Goal: Transaction & Acquisition: Purchase product/service

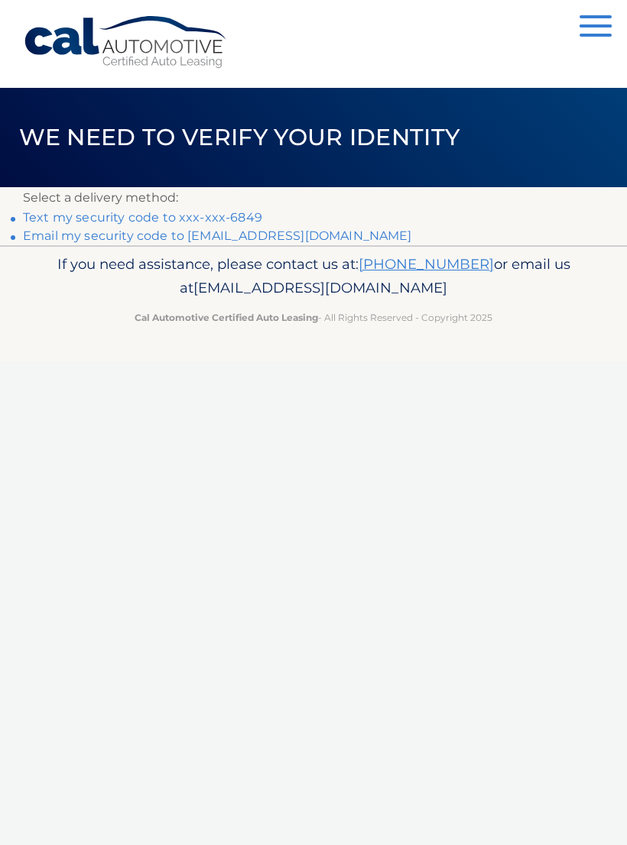
click at [159, 216] on link "Text my security code to xxx-xxx-6849" at bounding box center [142, 217] width 239 height 15
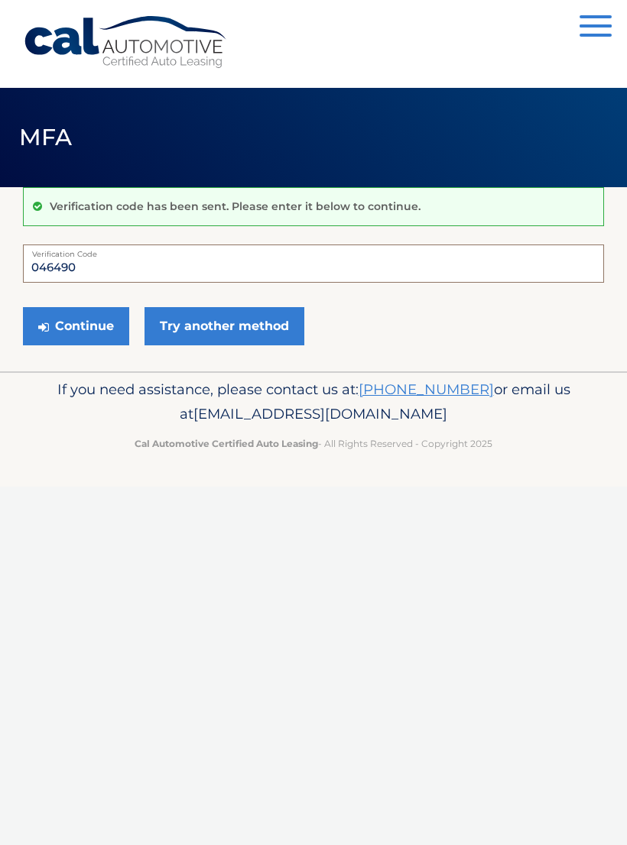
type input "046490"
click at [89, 335] on button "Continue" at bounding box center [76, 326] width 106 height 38
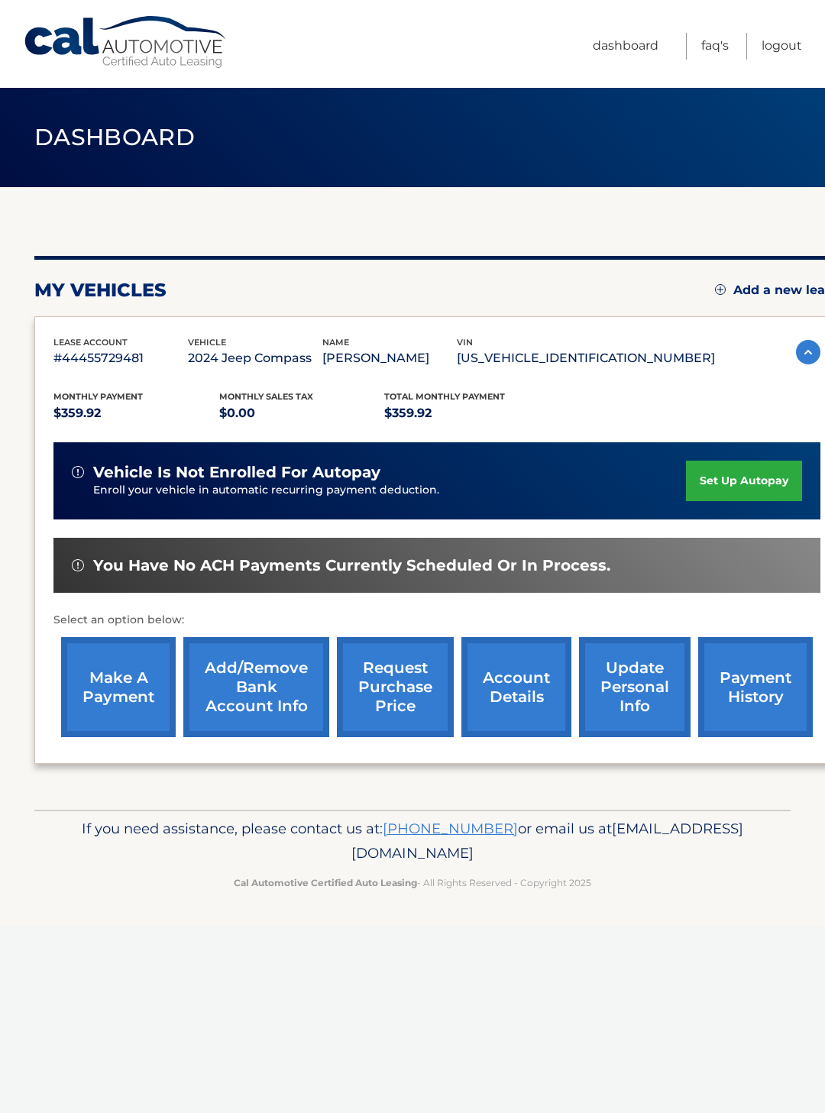
click at [88, 678] on link "make a payment" at bounding box center [118, 687] width 115 height 100
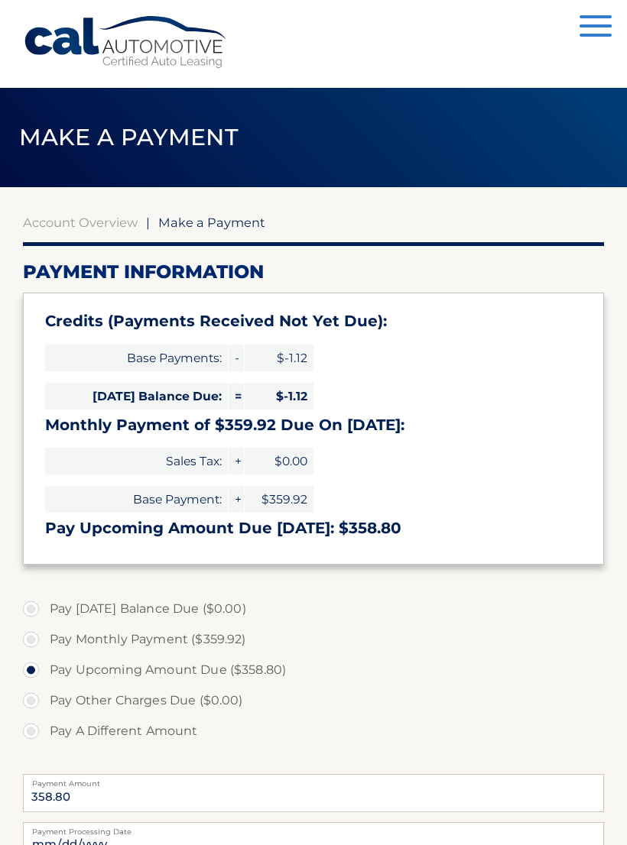
select select "NzFmZjgxMGMtMmZkMy00YTg2LWJlNmQtYjg1ZWQ4YjI2OTNi"
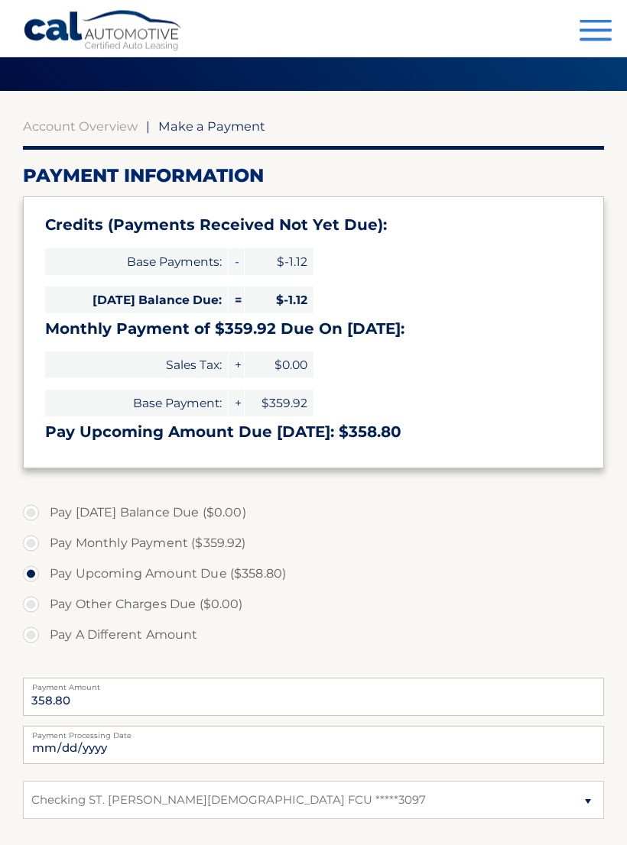
scroll to position [100, 0]
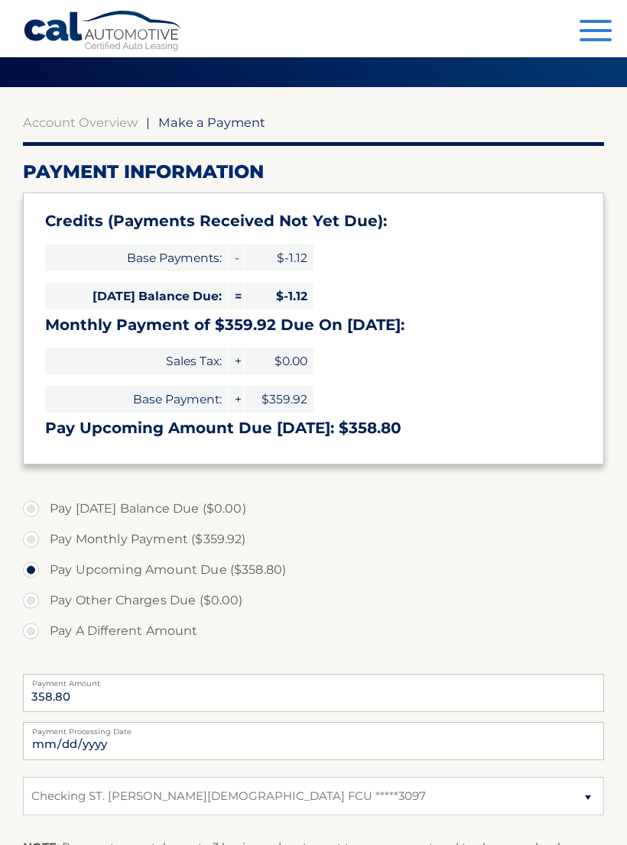
click at [37, 624] on label "Pay A Different Amount" at bounding box center [313, 631] width 581 height 31
click at [37, 624] on input "Pay A Different Amount" at bounding box center [36, 628] width 15 height 24
radio input "true"
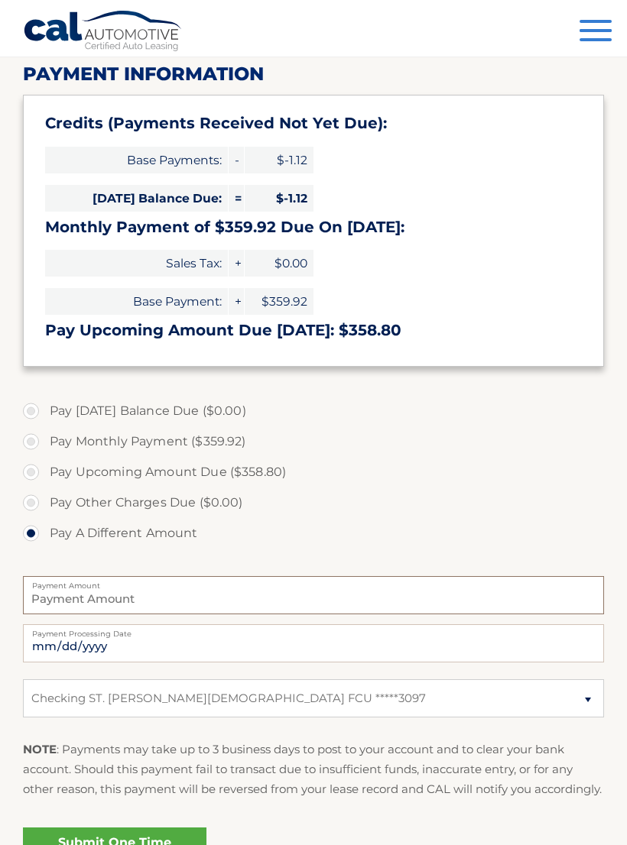
click at [62, 598] on input "Payment Amount" at bounding box center [313, 595] width 581 height 38
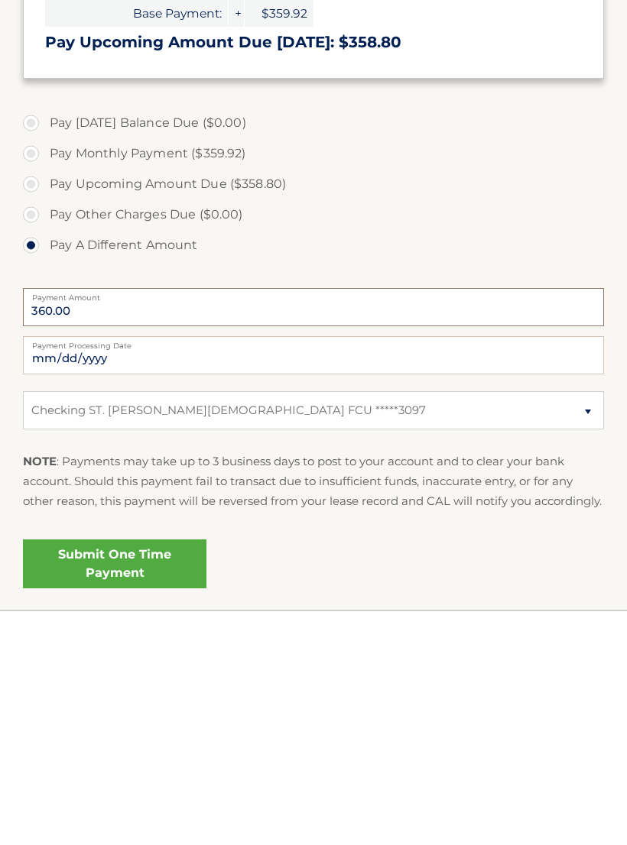
type input "360.00"
click at [115, 773] on link "Submit One Time Payment" at bounding box center [114, 797] width 183 height 49
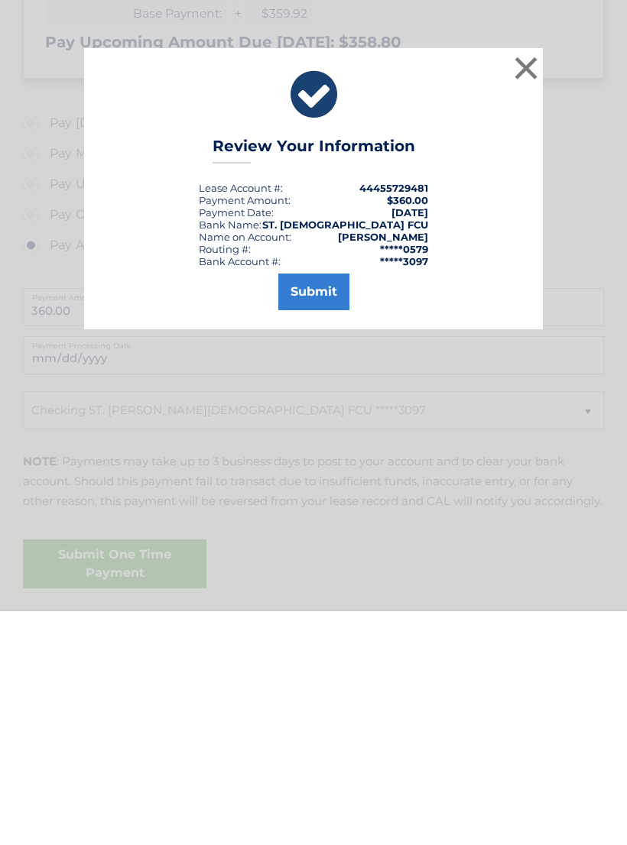
scroll to position [359, 0]
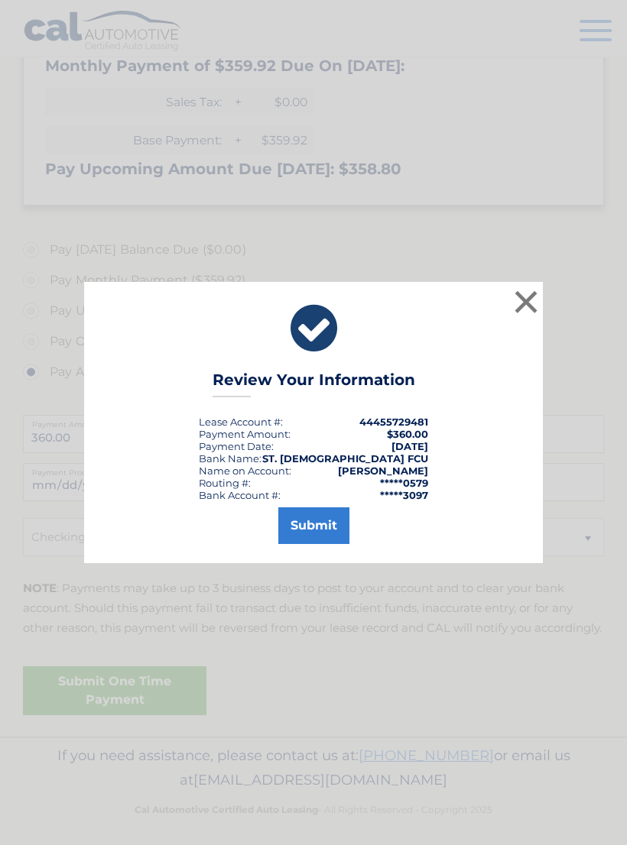
click at [320, 538] on button "Submit" at bounding box center [313, 525] width 71 height 37
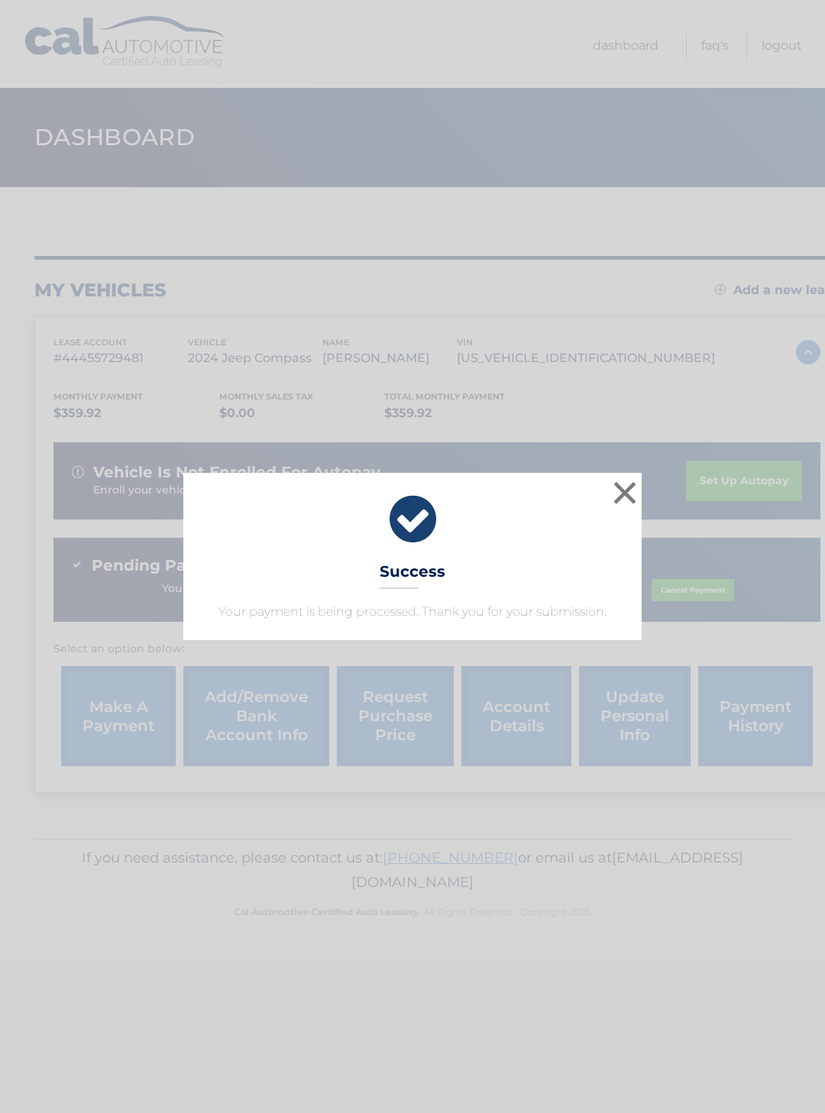
click at [629, 495] on button "×" at bounding box center [625, 493] width 31 height 31
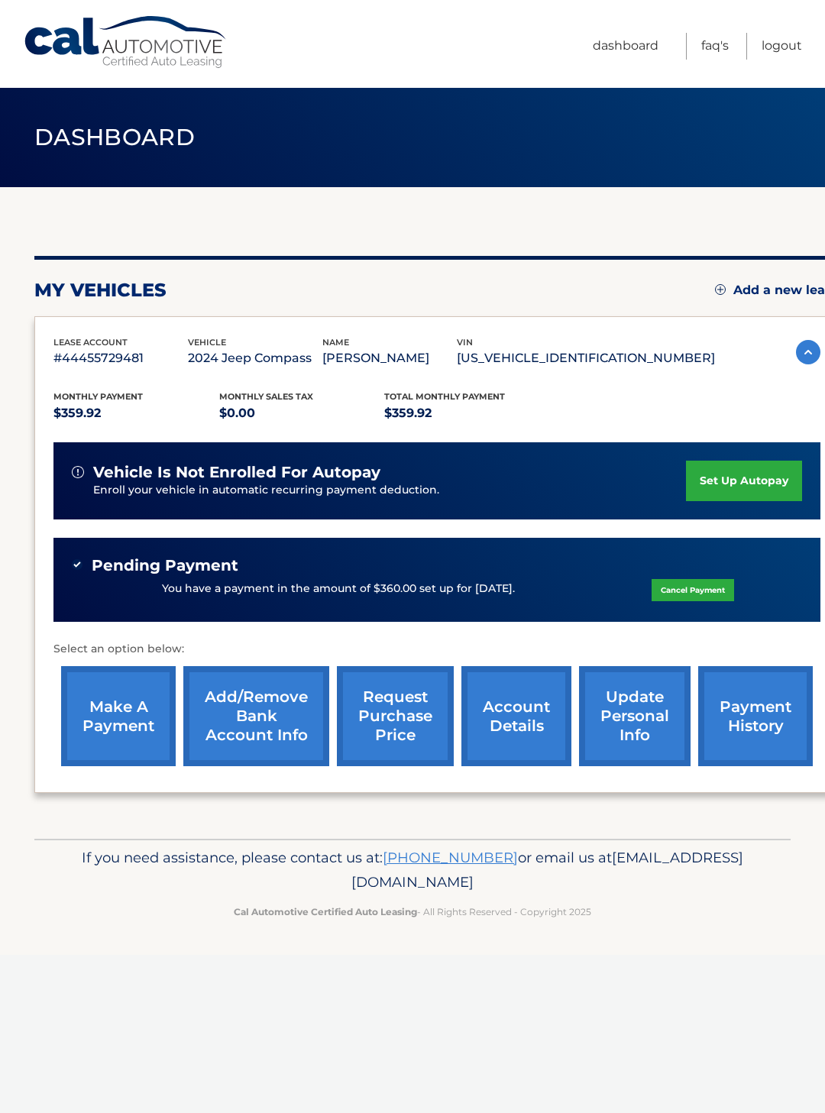
click at [519, 724] on link "account details" at bounding box center [517, 716] width 110 height 100
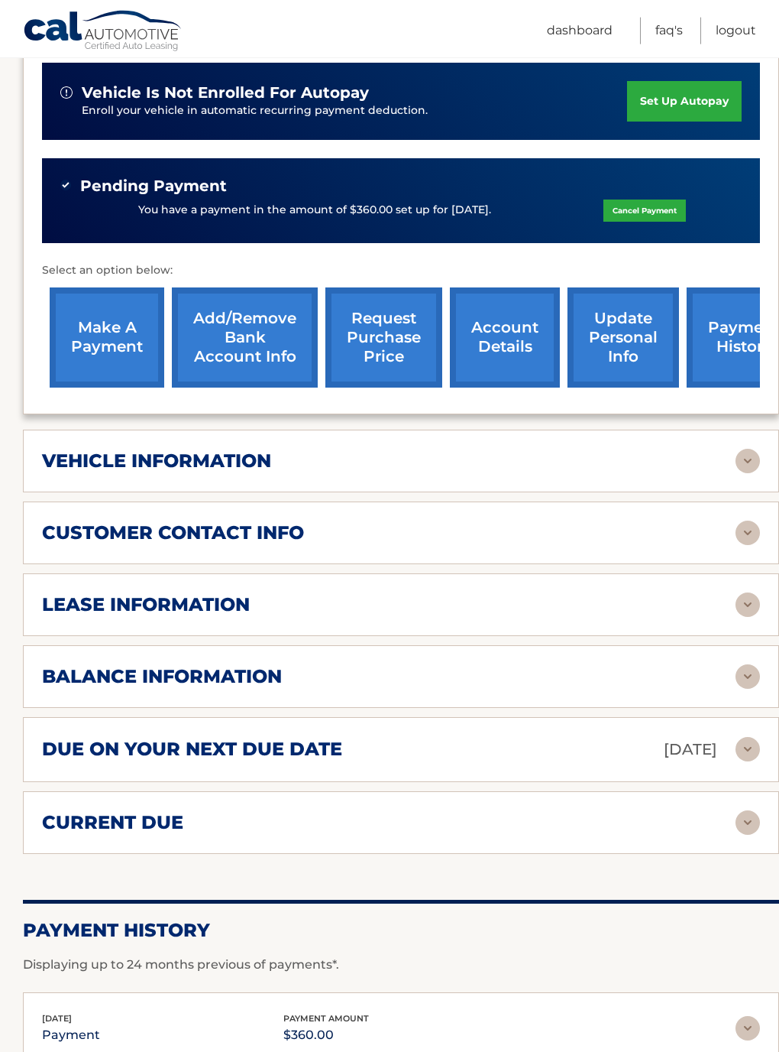
scroll to position [420, 0]
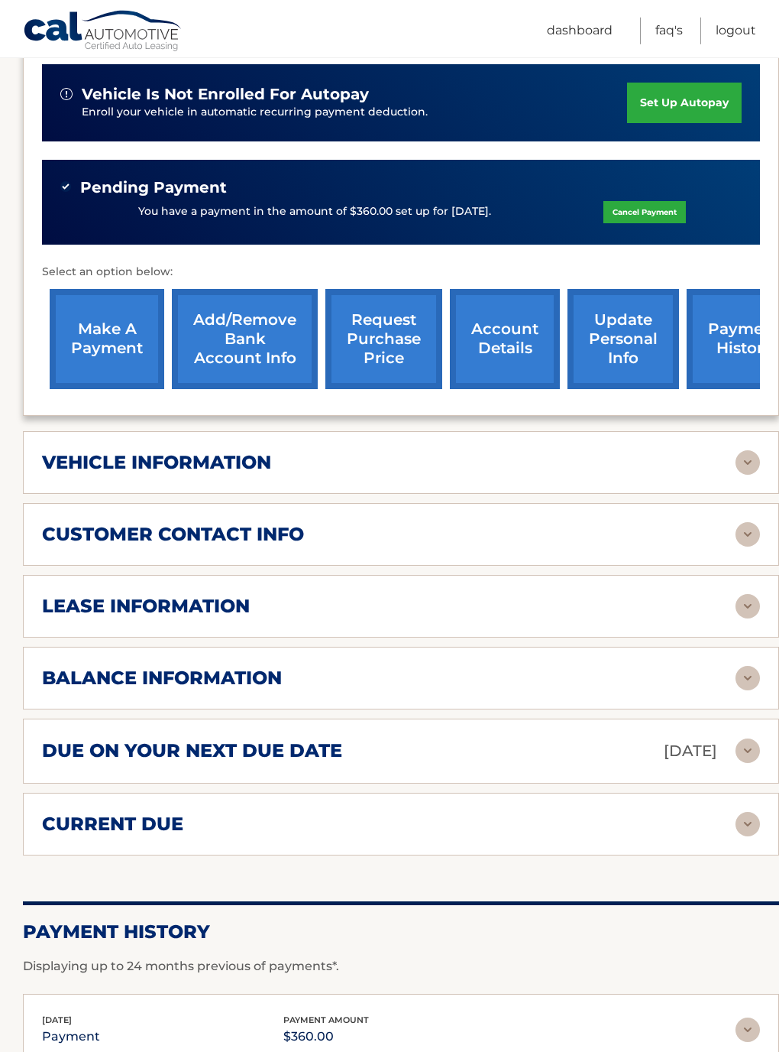
click at [744, 594] on img at bounding box center [748, 606] width 24 height 24
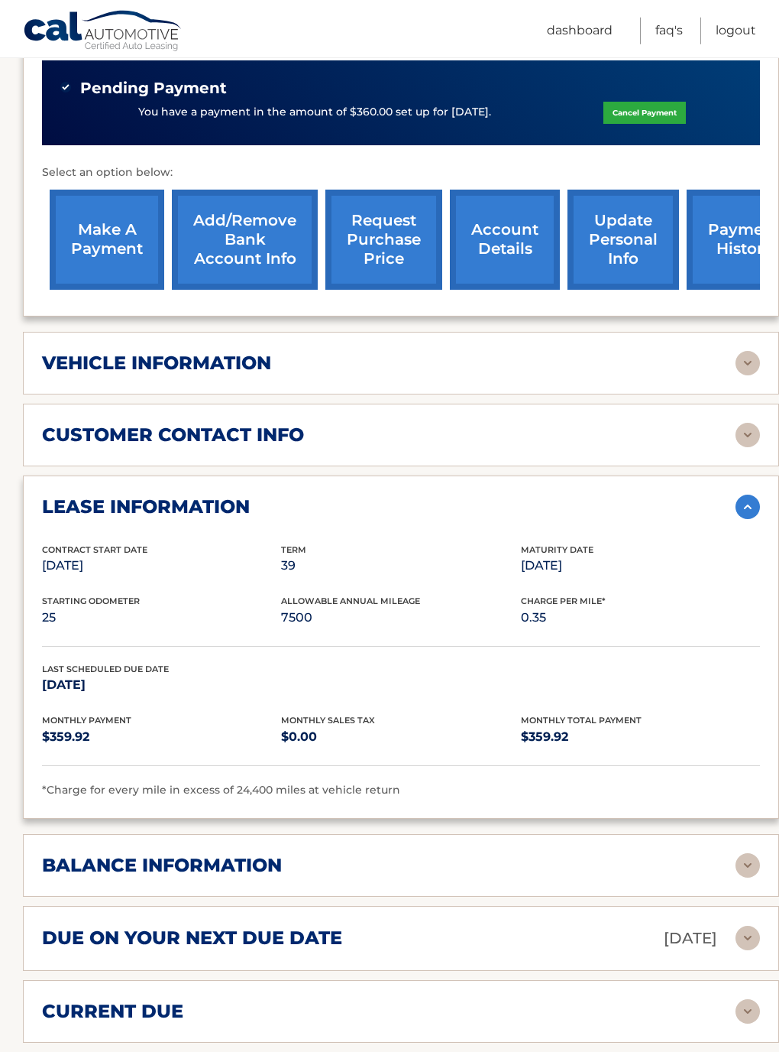
scroll to position [520, 0]
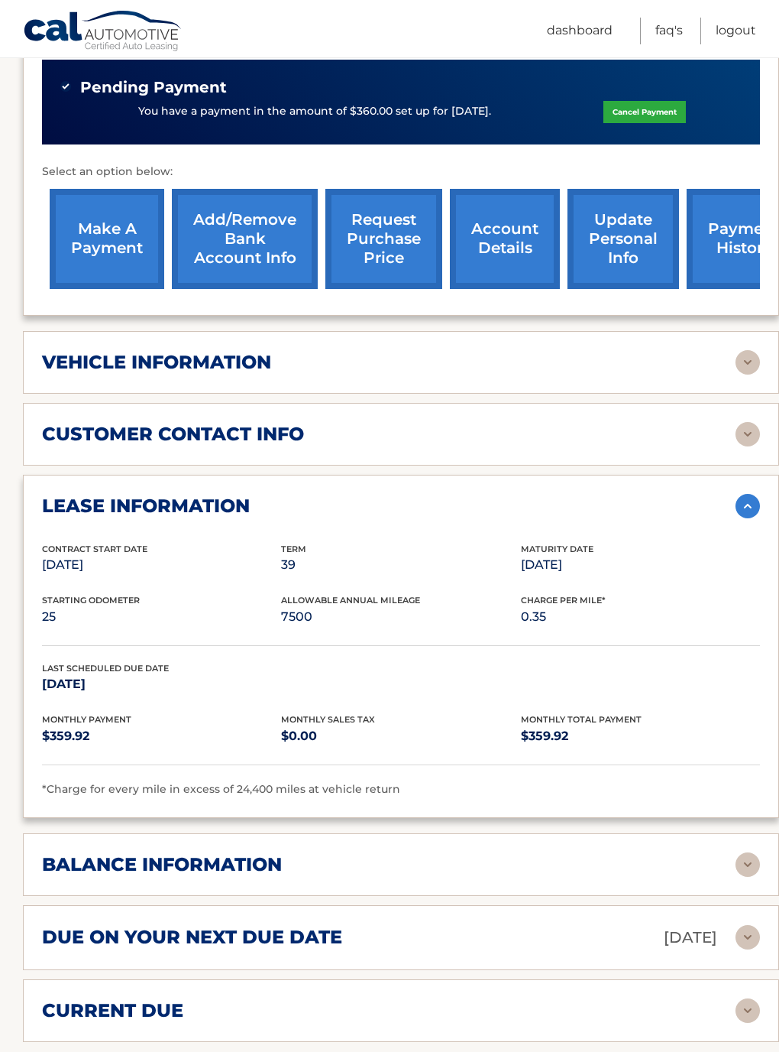
click at [750, 852] on img at bounding box center [748, 864] width 24 height 24
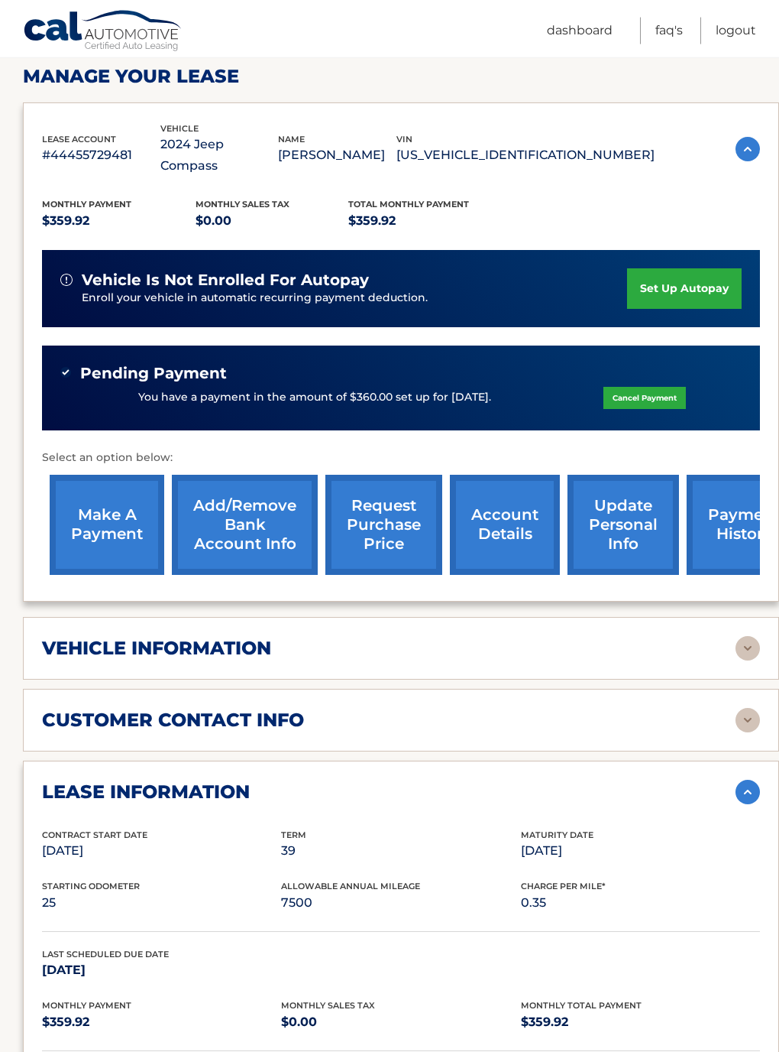
scroll to position [221, 0]
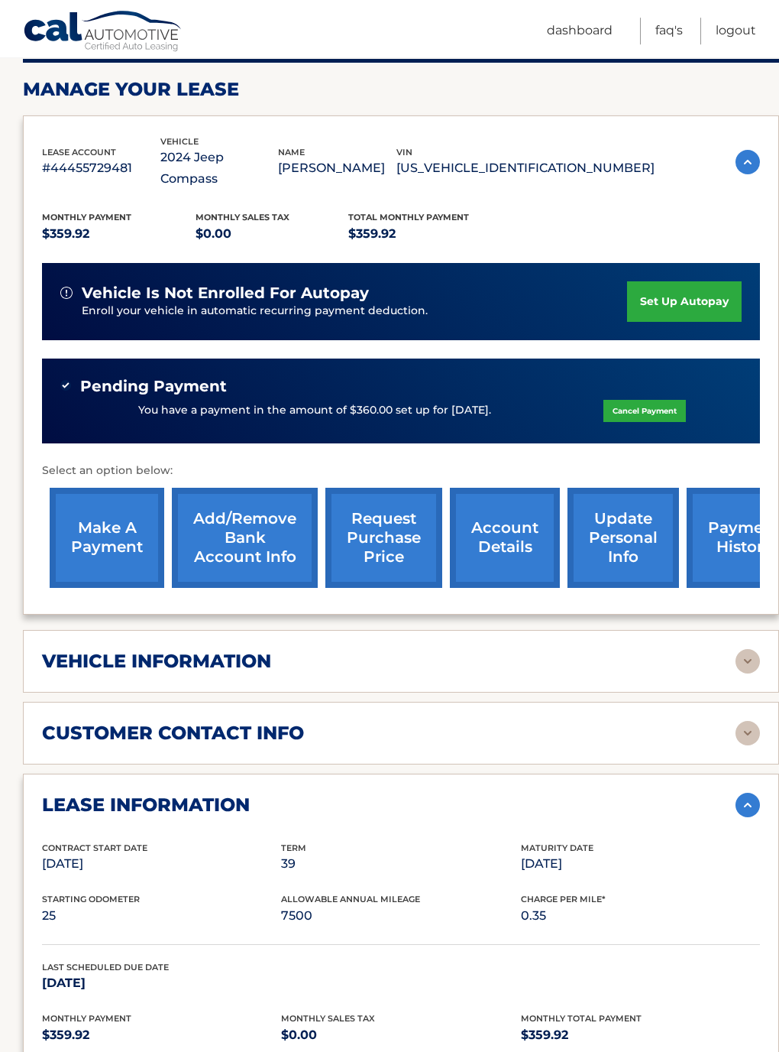
click at [755, 649] on img at bounding box center [748, 661] width 24 height 24
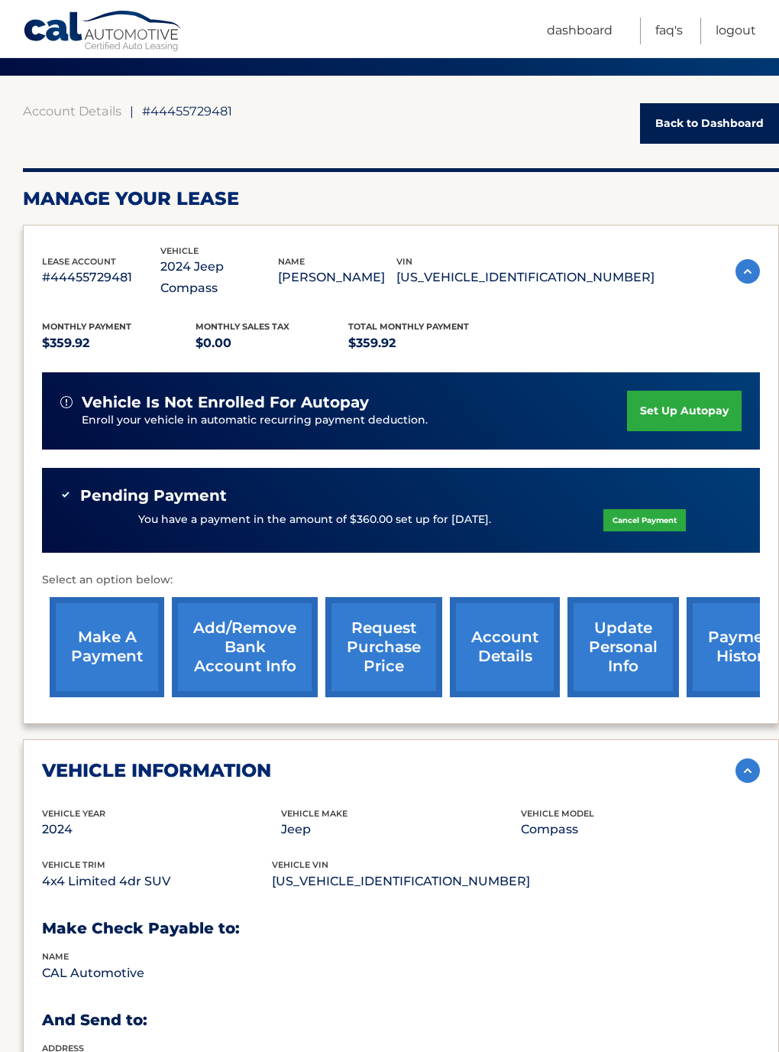
scroll to position [0, 0]
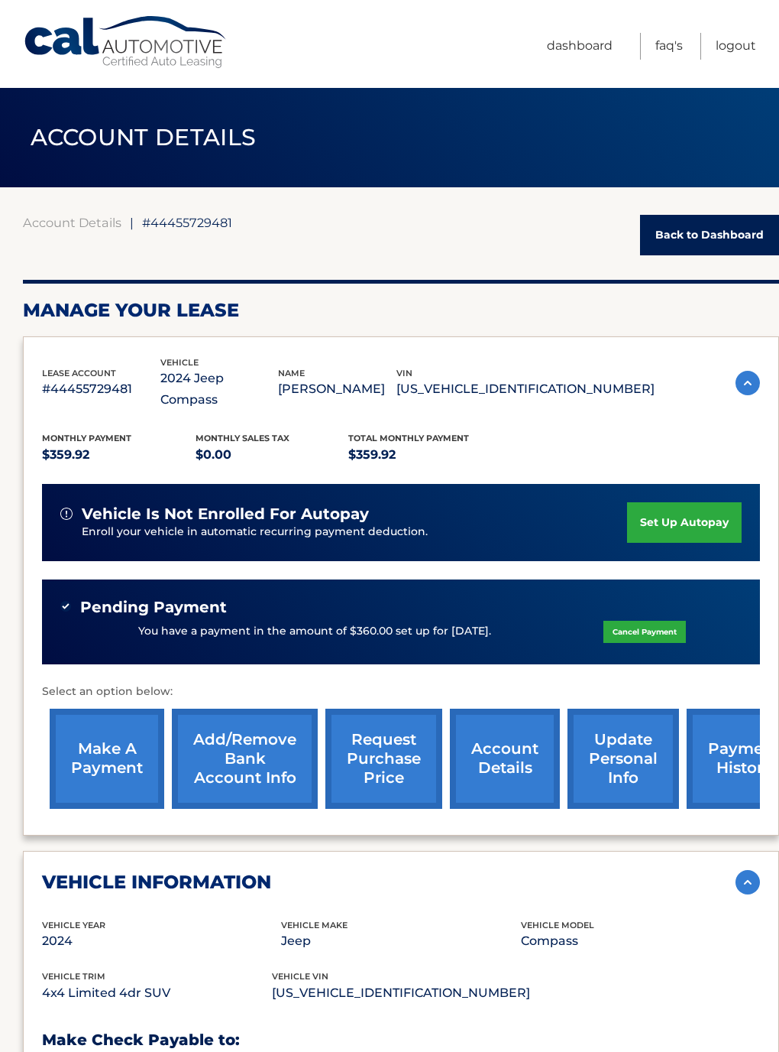
click at [711, 244] on link "Back to Dashboard" at bounding box center [709, 235] width 139 height 41
click at [676, 255] on link "Back to Dashboard" at bounding box center [709, 235] width 139 height 41
click at [679, 235] on link "Back to Dashboard" at bounding box center [709, 235] width 139 height 41
click at [693, 246] on link "Back to Dashboard" at bounding box center [709, 235] width 139 height 41
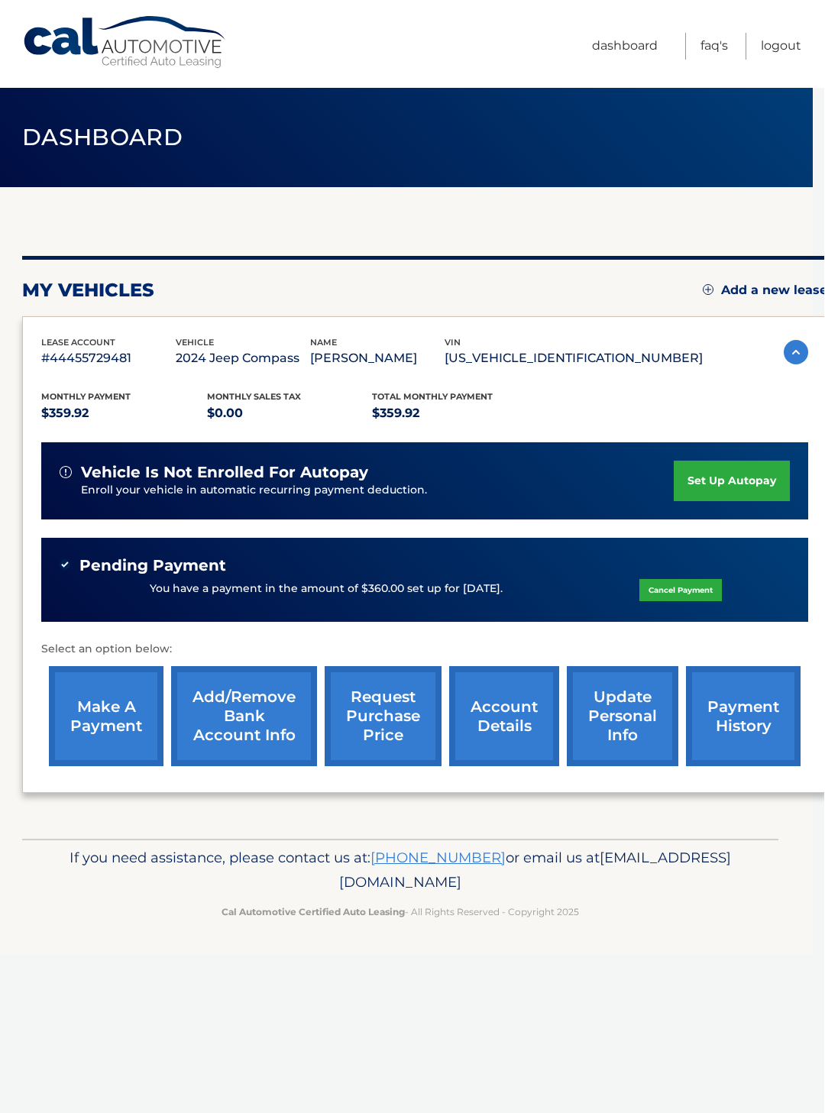
scroll to position [0, 11]
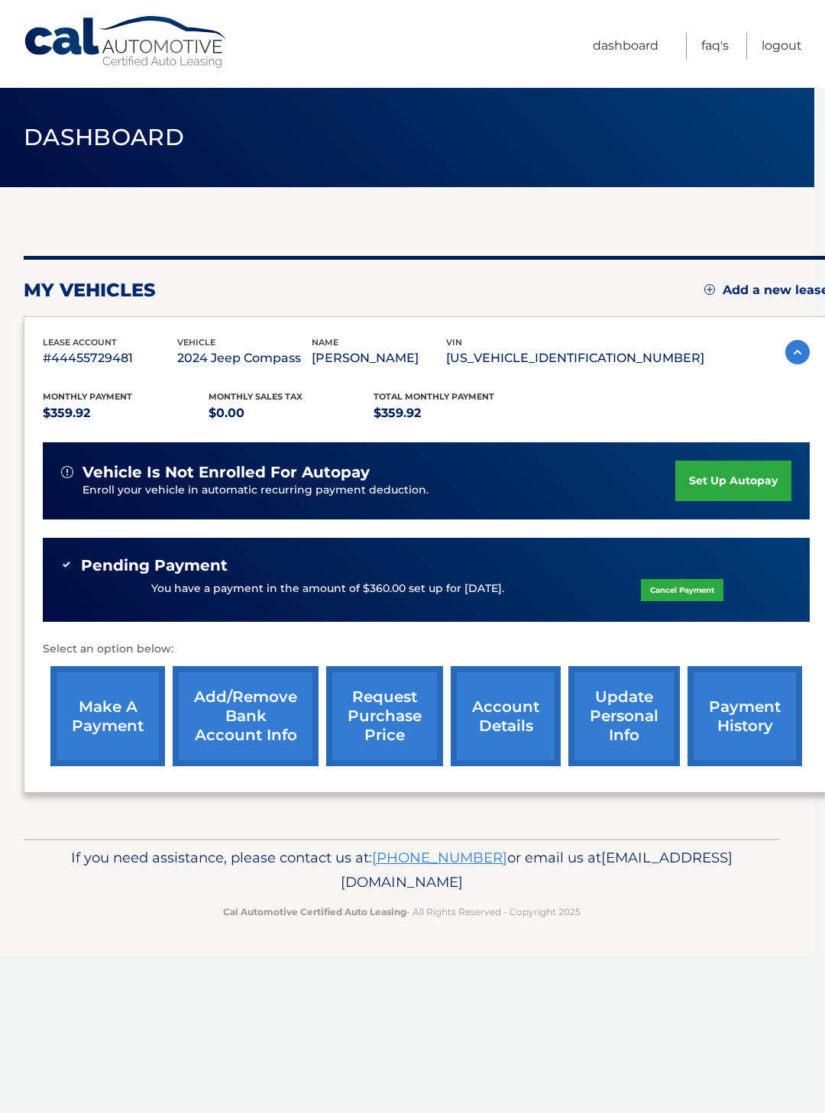
click at [780, 45] on link "Logout" at bounding box center [782, 46] width 41 height 27
